Goal: Browse casually: Explore the website without a specific task or goal

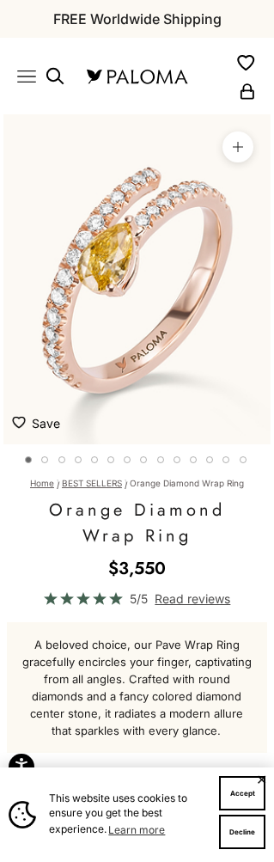
scroll to position [0, 21]
